Goal: Transaction & Acquisition: Obtain resource

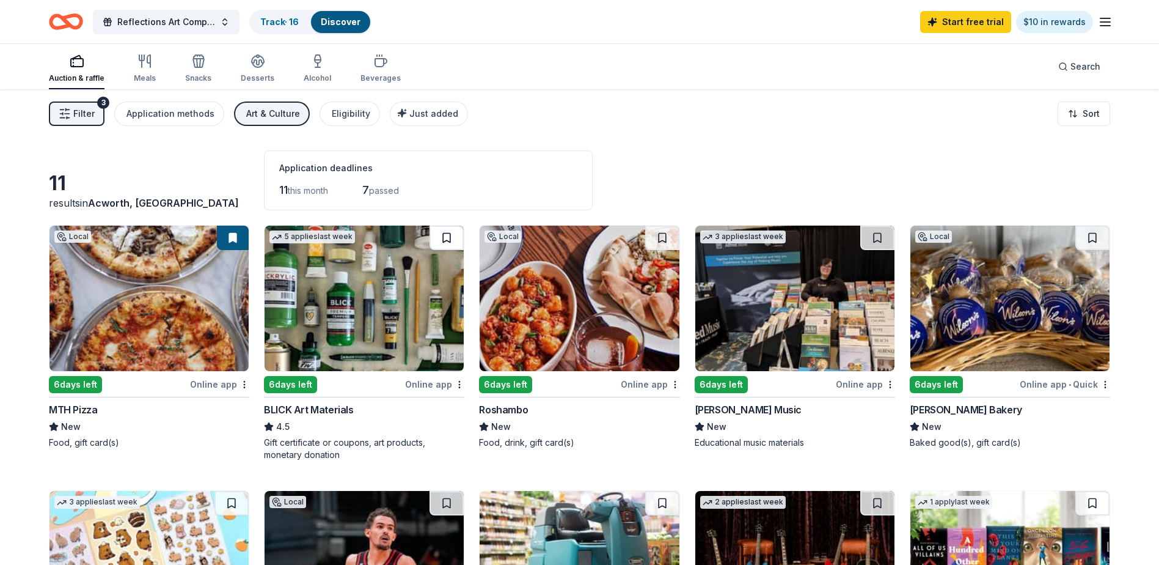
click at [444, 238] on button at bounding box center [447, 238] width 34 height 24
click at [454, 387] on div "Online app" at bounding box center [434, 384] width 59 height 15
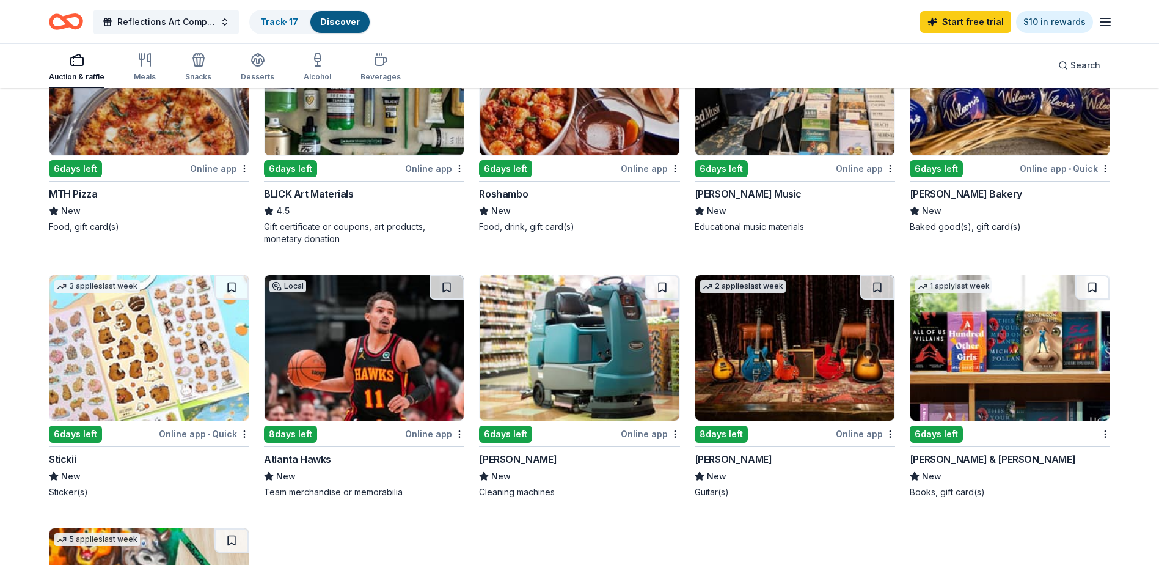
scroll to position [244, 0]
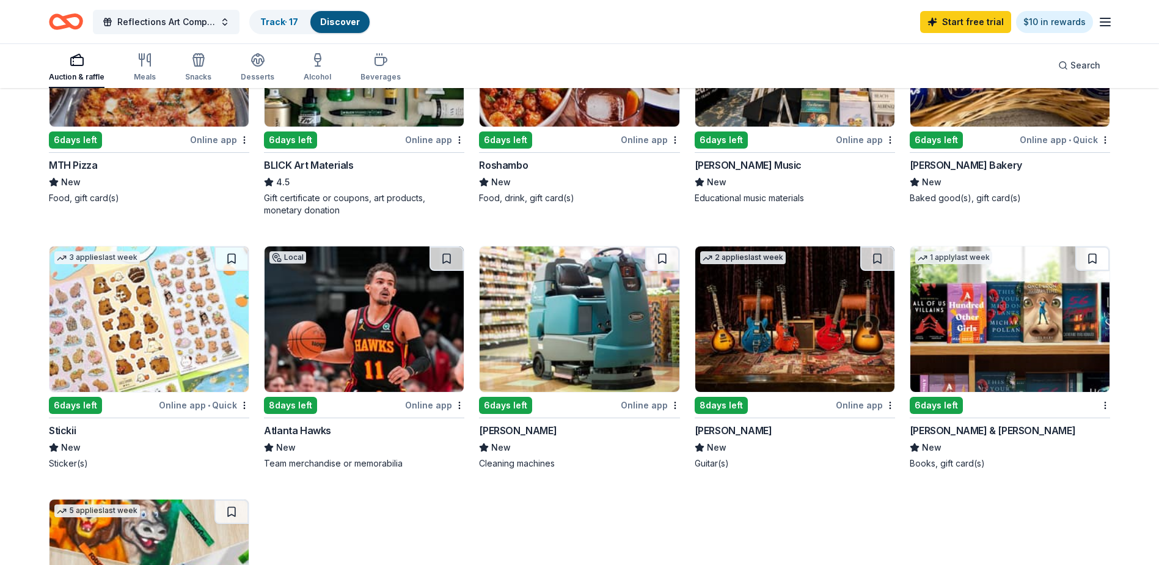
click at [431, 406] on div "Online app" at bounding box center [434, 404] width 59 height 15
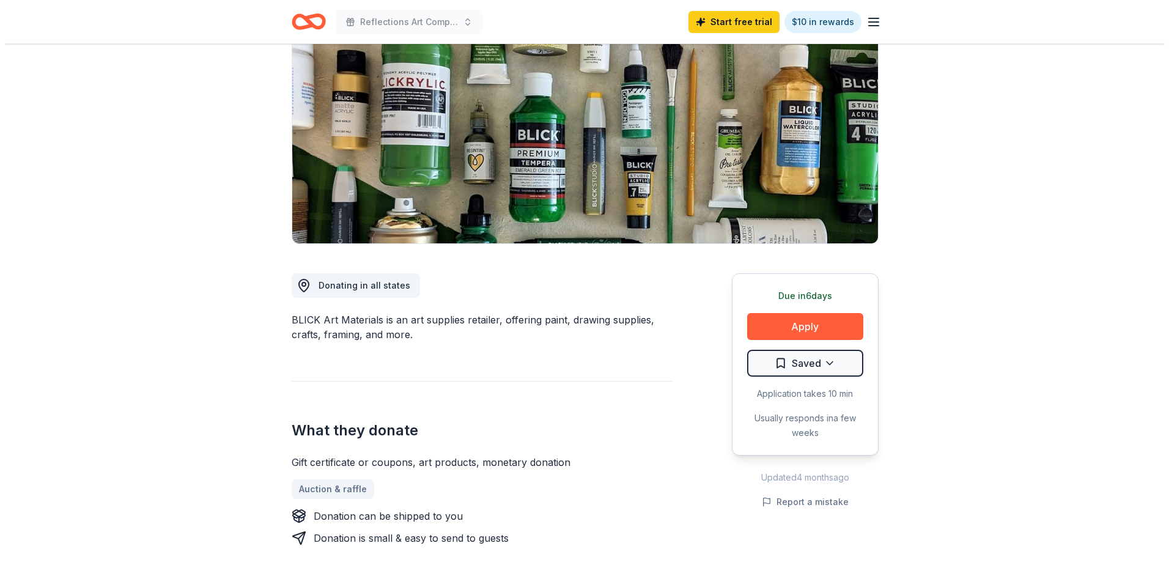
scroll to position [183, 0]
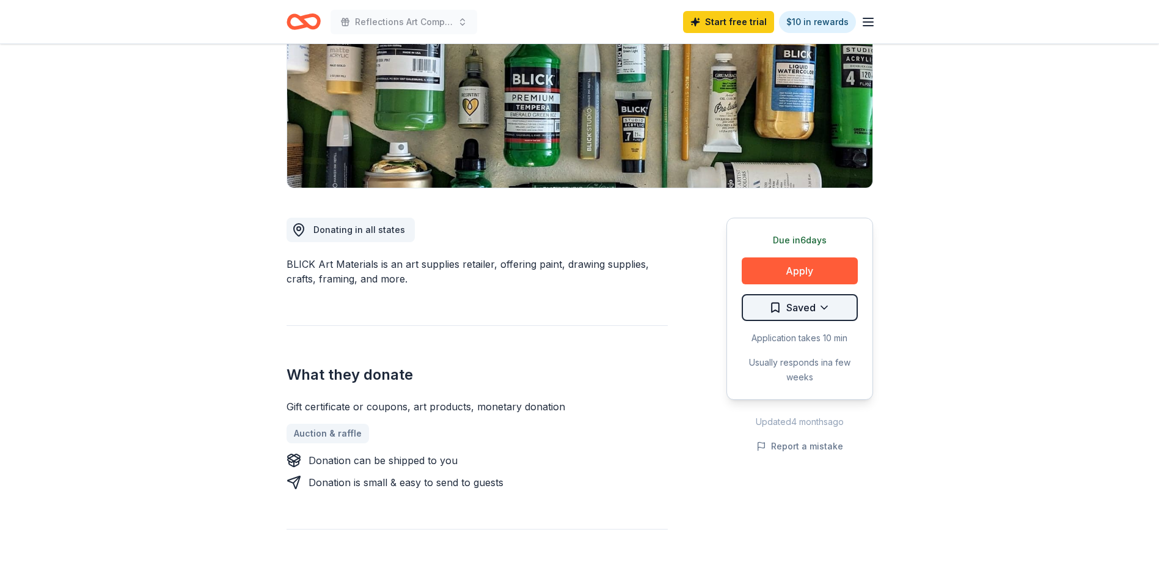
click at [820, 307] on html "Reflections Art Competition Start free trial $10 in rewards Due [DATE] Share BL…" at bounding box center [579, 99] width 1159 height 565
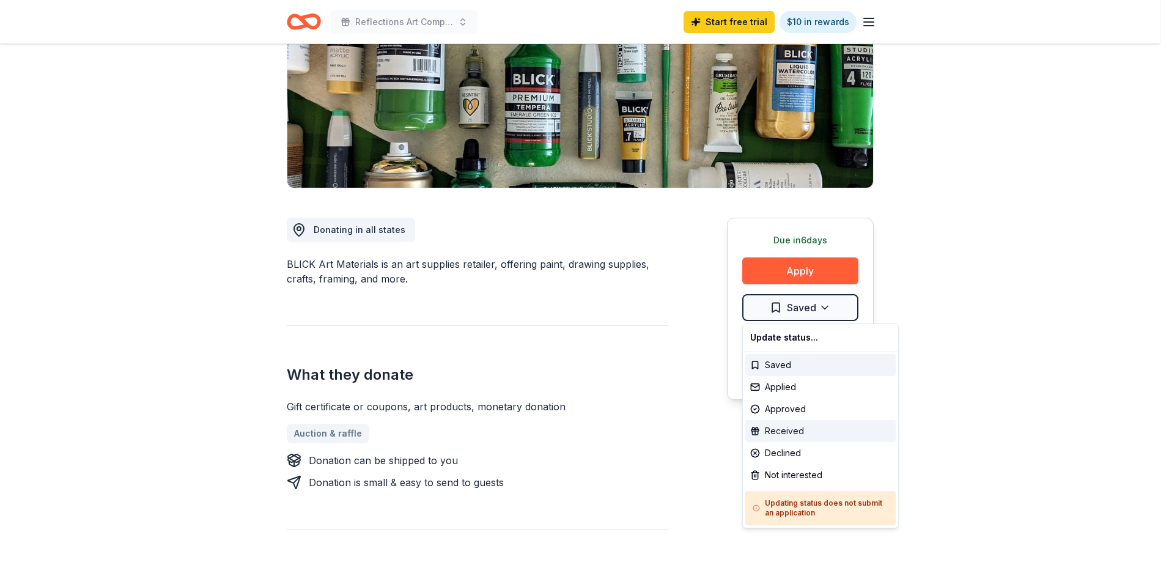
click at [785, 430] on div "Received" at bounding box center [820, 431] width 150 height 22
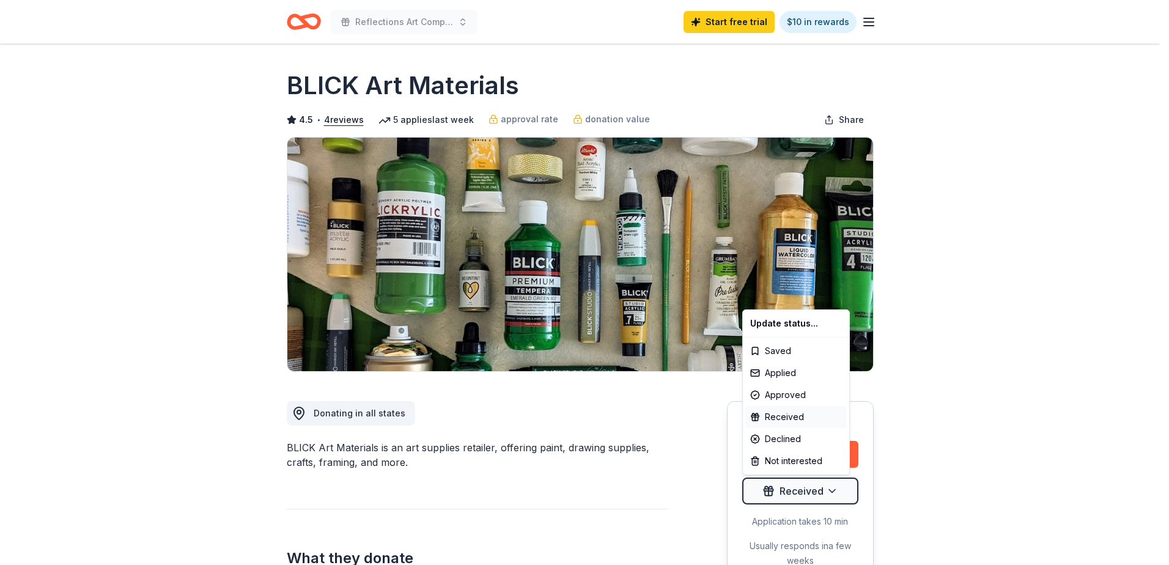
scroll to position [0, 0]
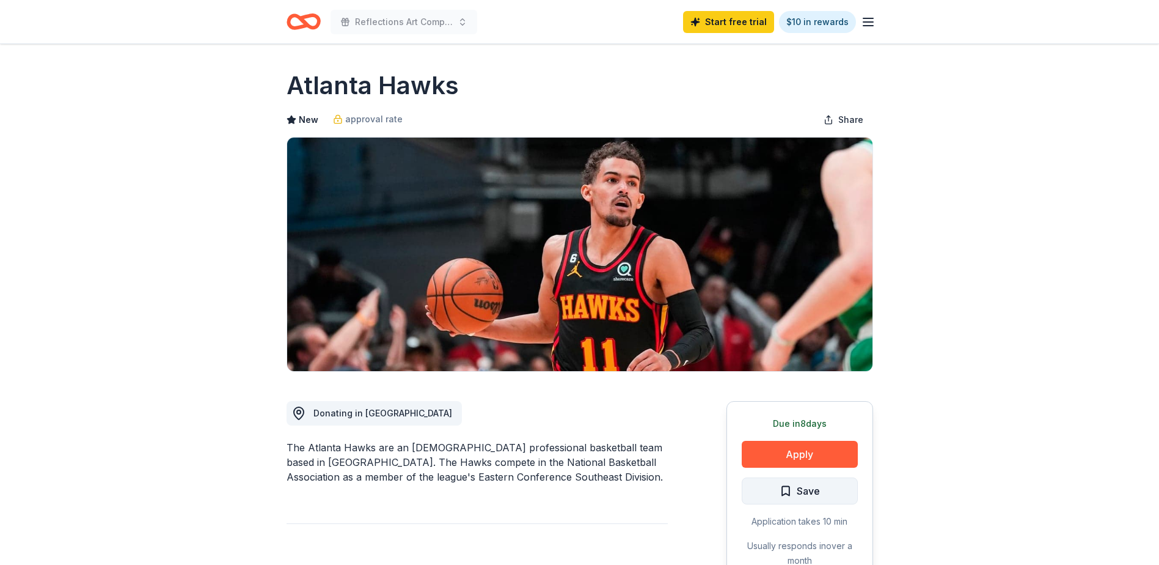
click at [787, 497] on span "Save" at bounding box center [800, 491] width 40 height 16
click at [786, 454] on button "Apply" at bounding box center [800, 454] width 116 height 27
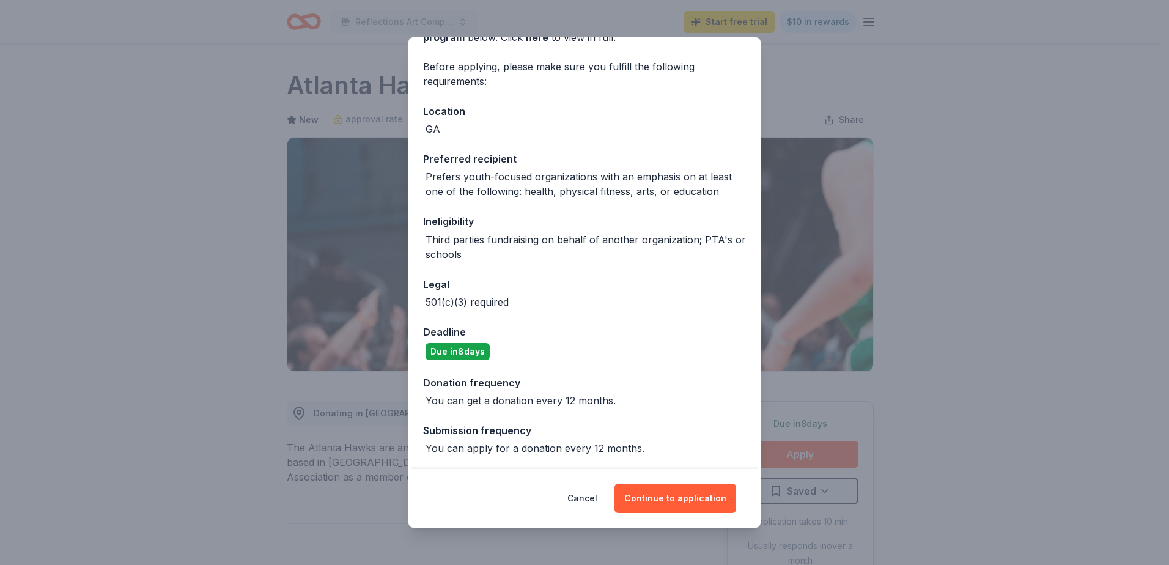
scroll to position [83, 0]
click at [673, 494] on button "Continue to application" at bounding box center [675, 497] width 122 height 29
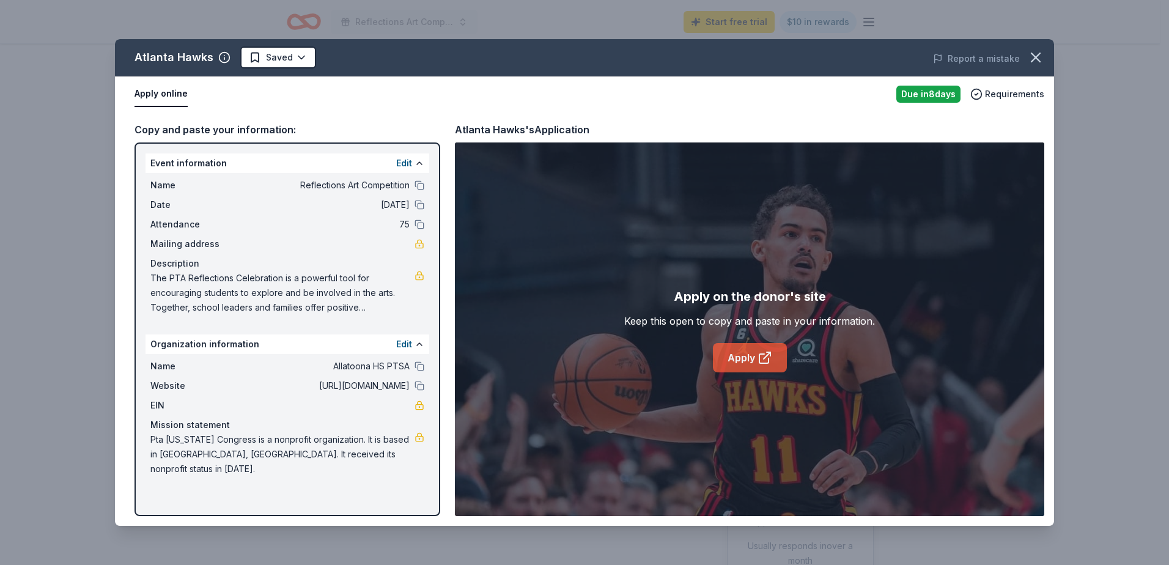
click at [762, 364] on icon at bounding box center [764, 357] width 15 height 15
click at [749, 358] on link "Apply" at bounding box center [750, 357] width 74 height 29
